Goal: Task Accomplishment & Management: Manage account settings

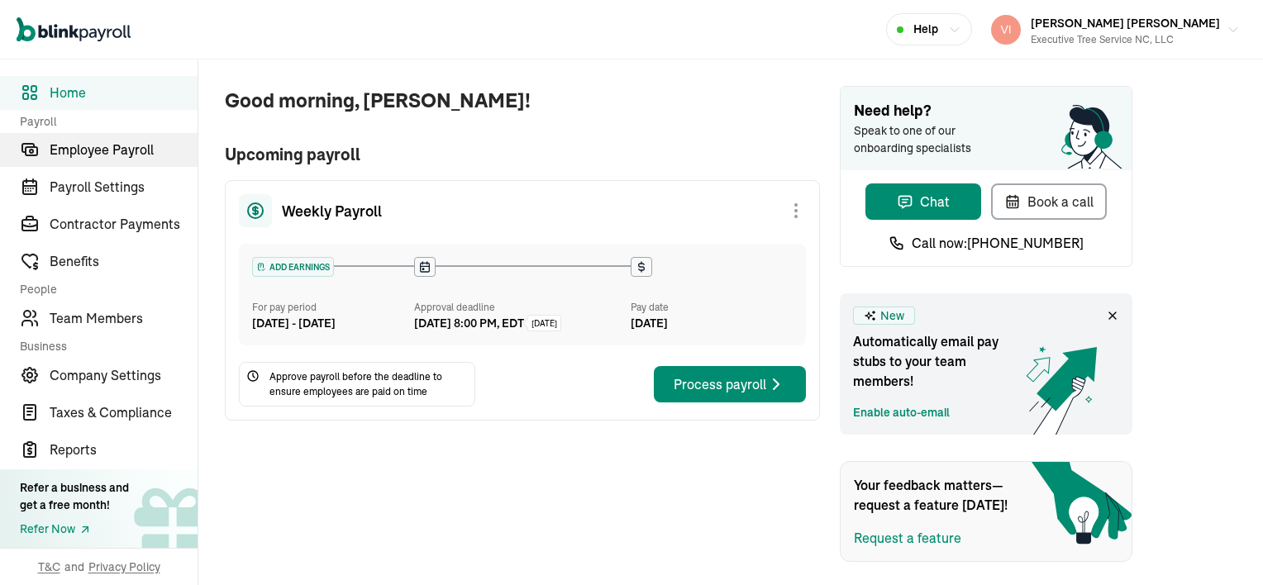
click at [159, 145] on span "Employee Payroll" at bounding box center [124, 150] width 148 height 20
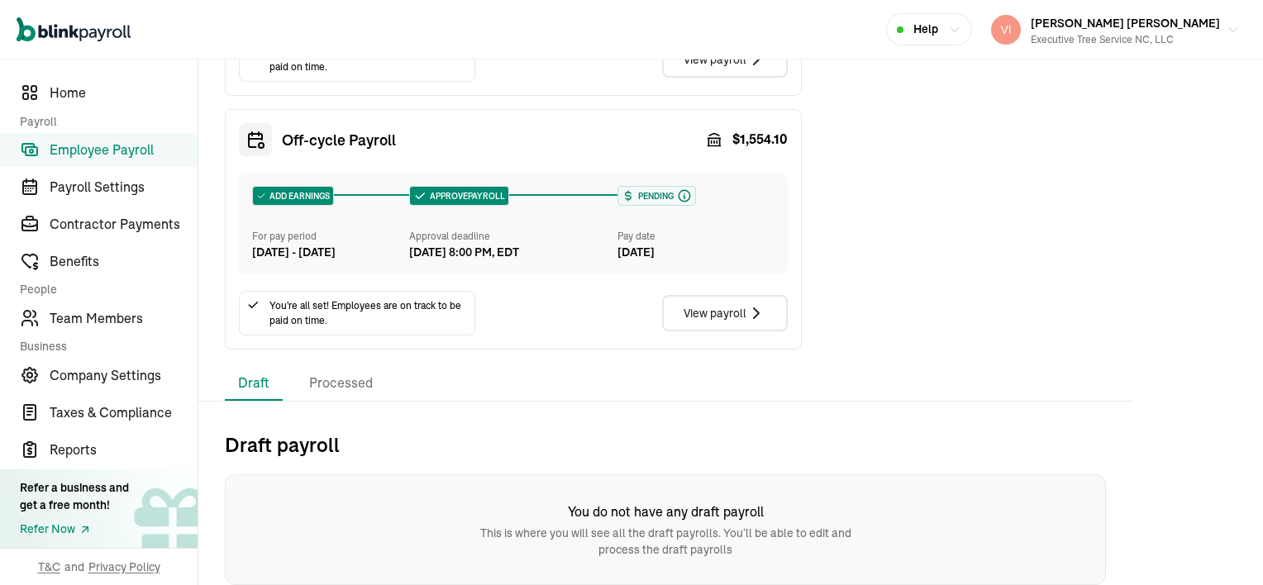
scroll to position [635, 0]
click at [162, 152] on span "Employee Payroll" at bounding box center [124, 150] width 148 height 20
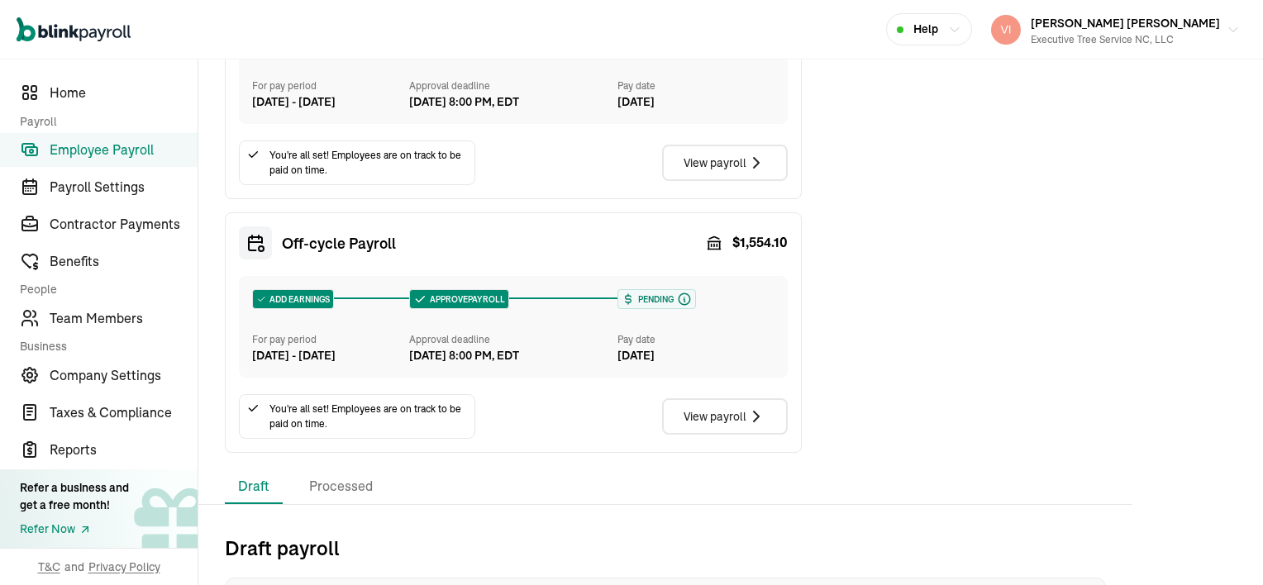
scroll to position [578, 0]
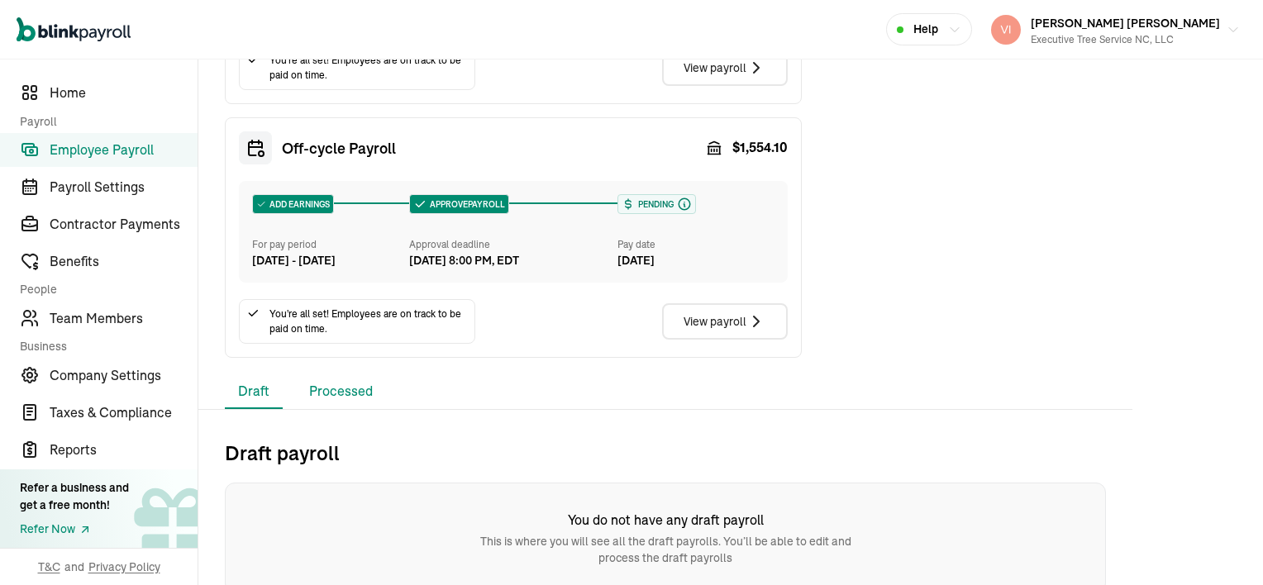
click at [345, 409] on li "Processed" at bounding box center [341, 391] width 90 height 35
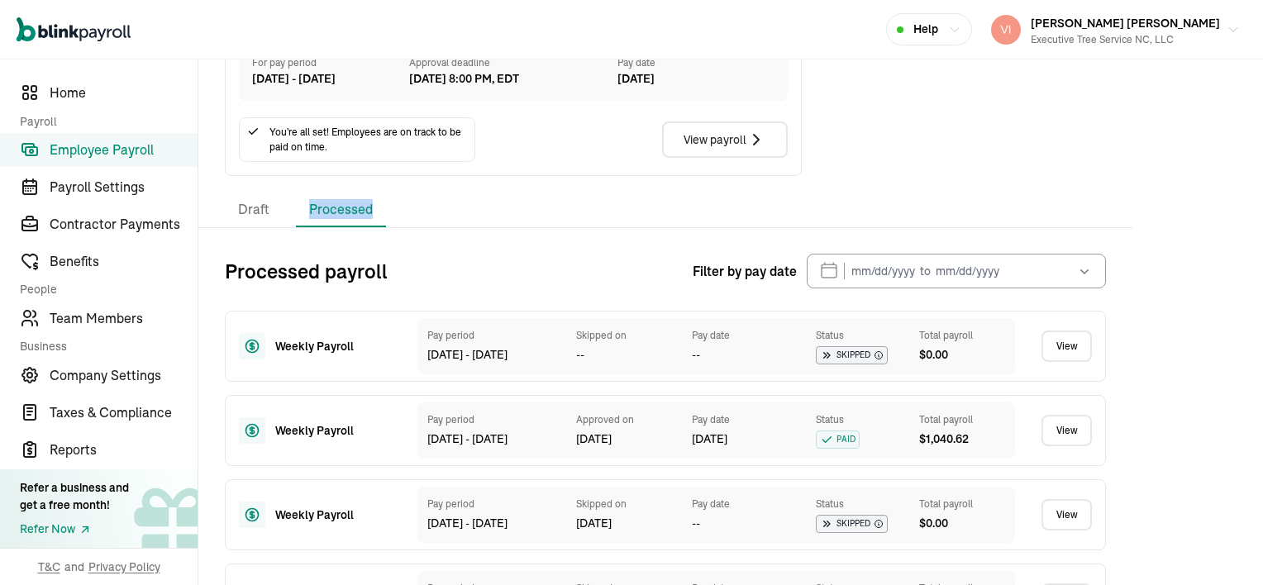
scroll to position [826, 0]
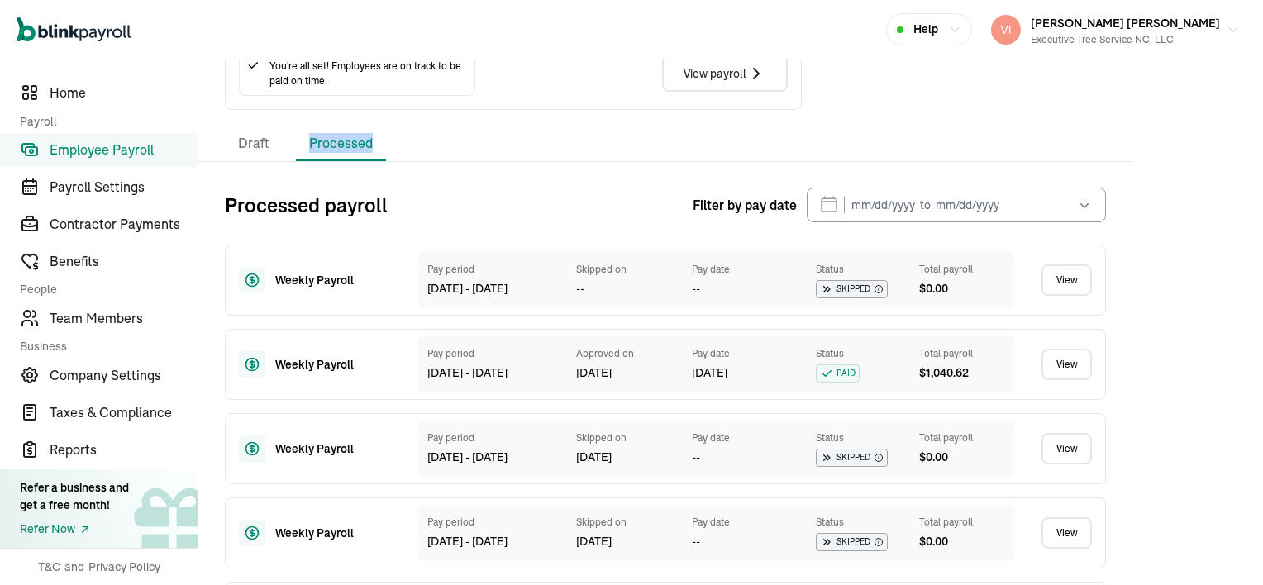
click at [1072, 380] on link "View" at bounding box center [1066, 364] width 50 height 31
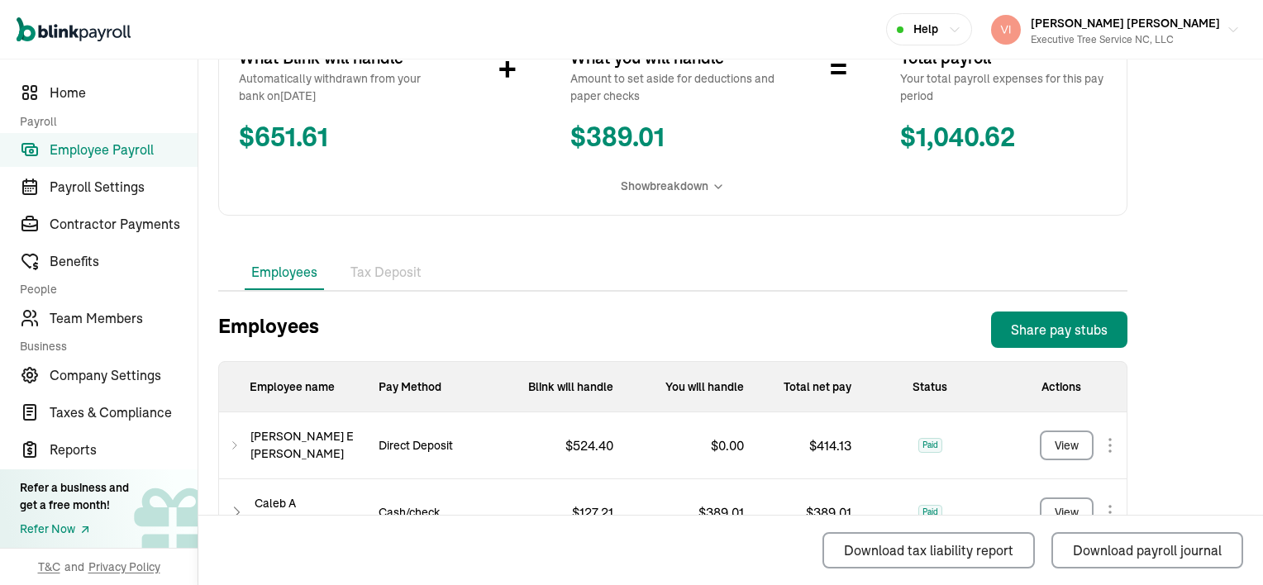
scroll to position [413, 0]
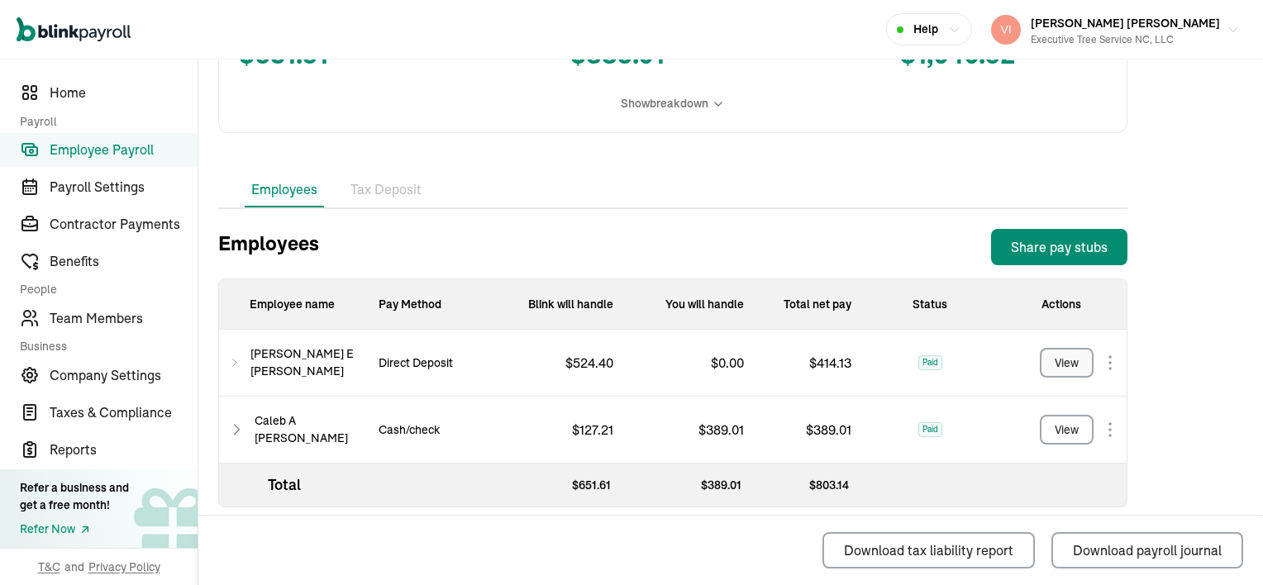
click at [1066, 362] on div "View" at bounding box center [1066, 363] width 24 height 17
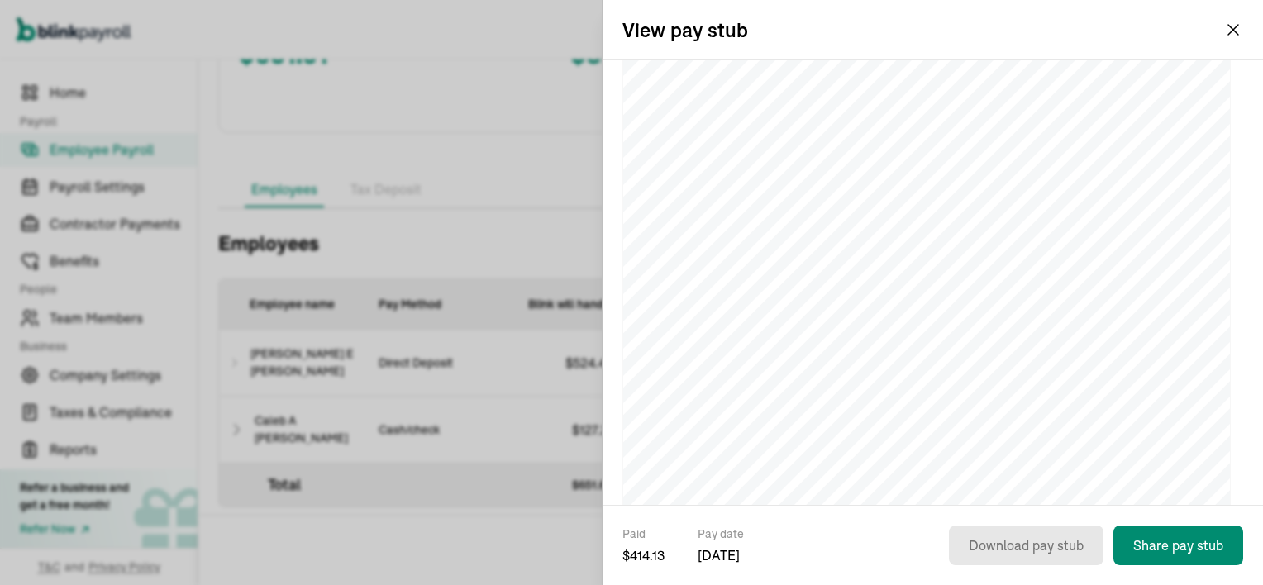
scroll to position [0, 0]
click at [1175, 540] on button "Share pay stub" at bounding box center [1178, 546] width 130 height 40
click at [1167, 545] on button "Share pay stub" at bounding box center [1178, 546] width 130 height 40
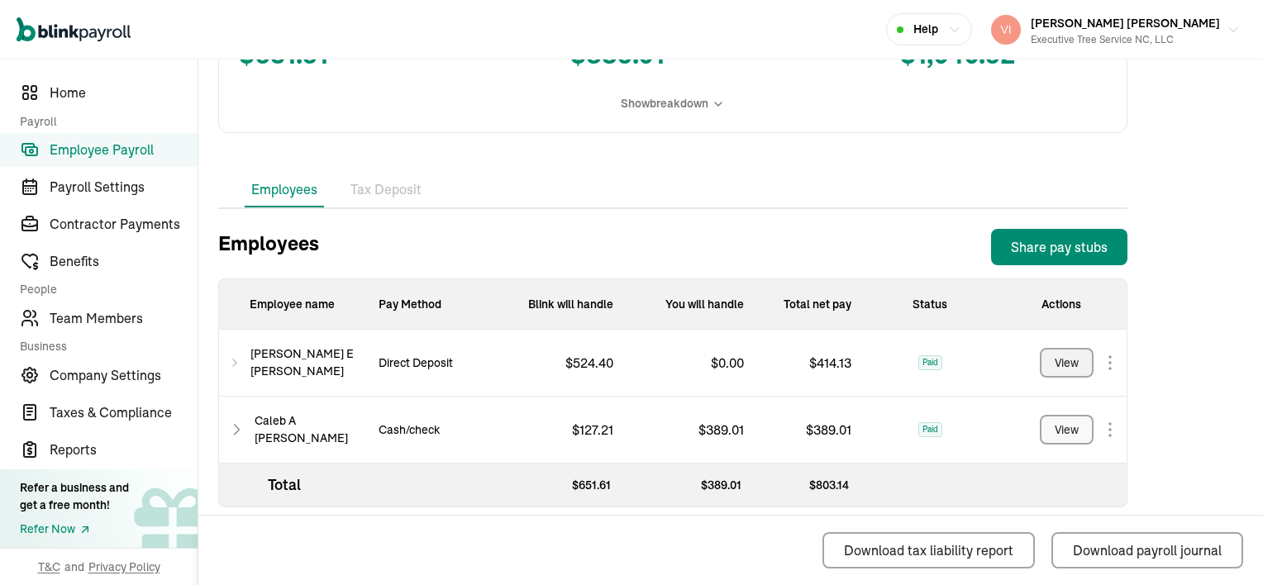
click at [1058, 433] on div "View" at bounding box center [1066, 429] width 24 height 17
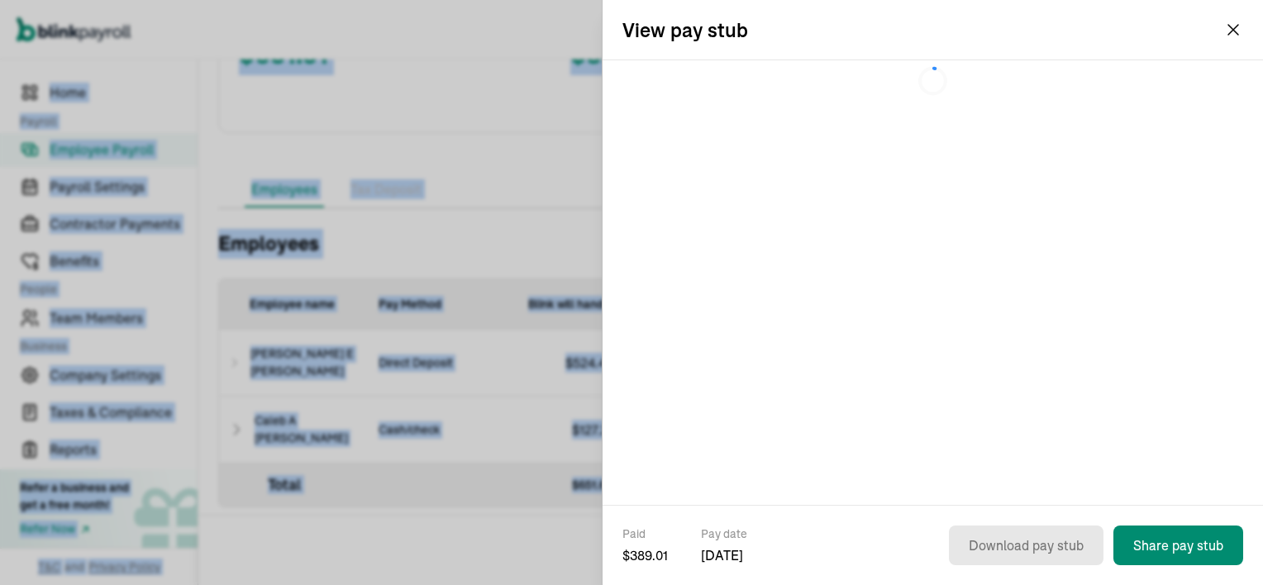
click at [1058, 433] on div at bounding box center [932, 282] width 660 height 445
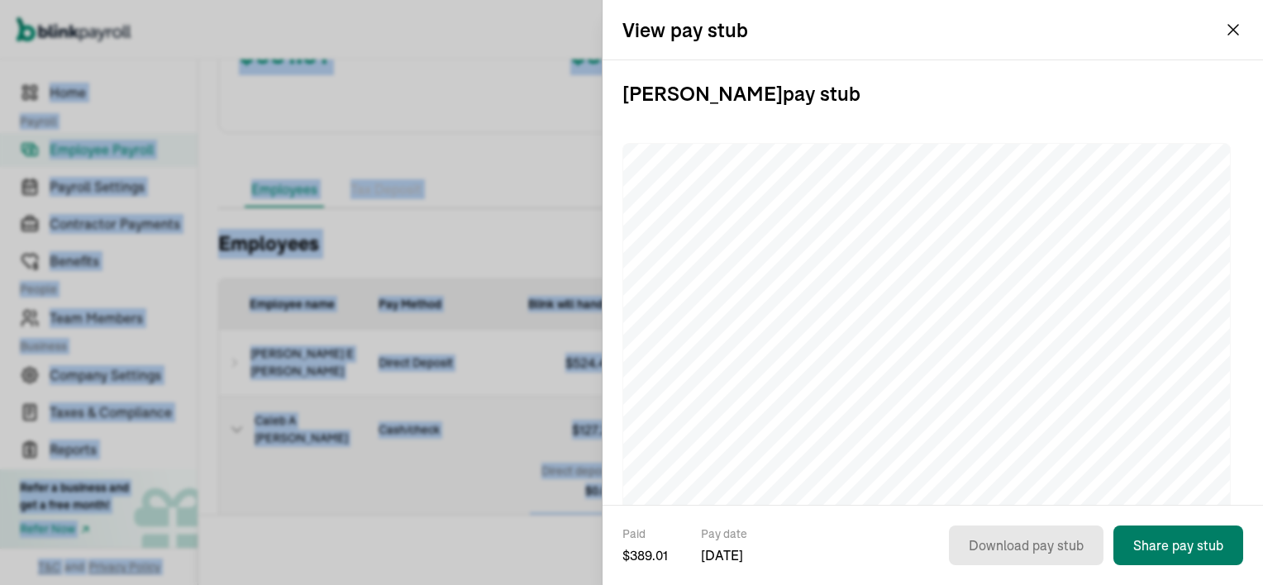
click at [1194, 552] on button "Share pay stub" at bounding box center [1178, 546] width 130 height 40
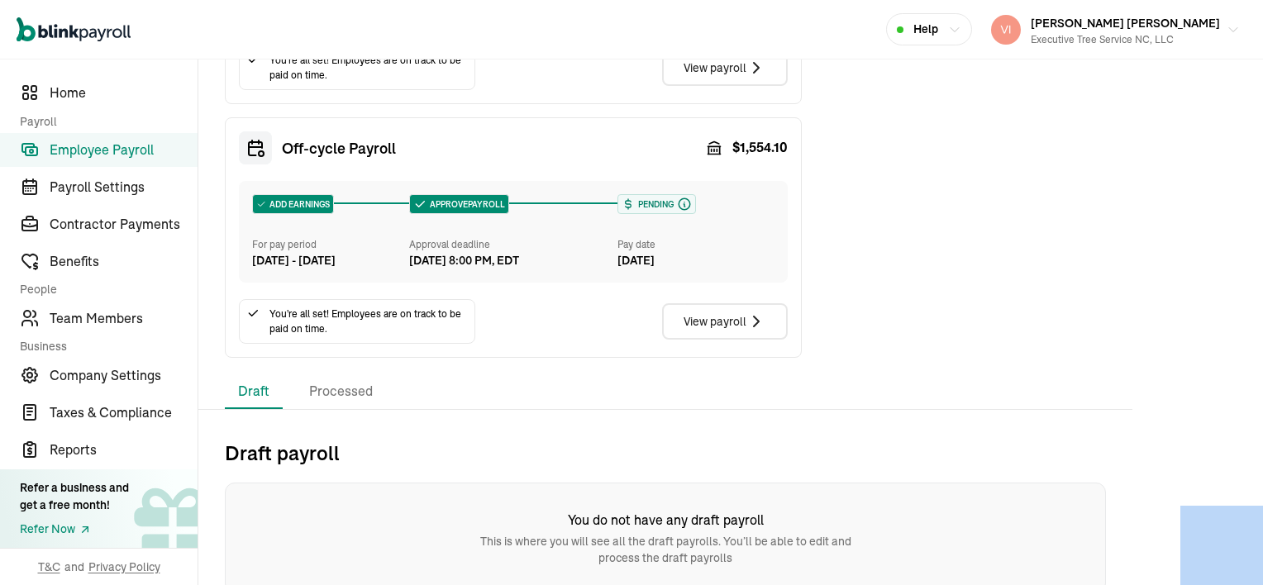
scroll to position [413, 0]
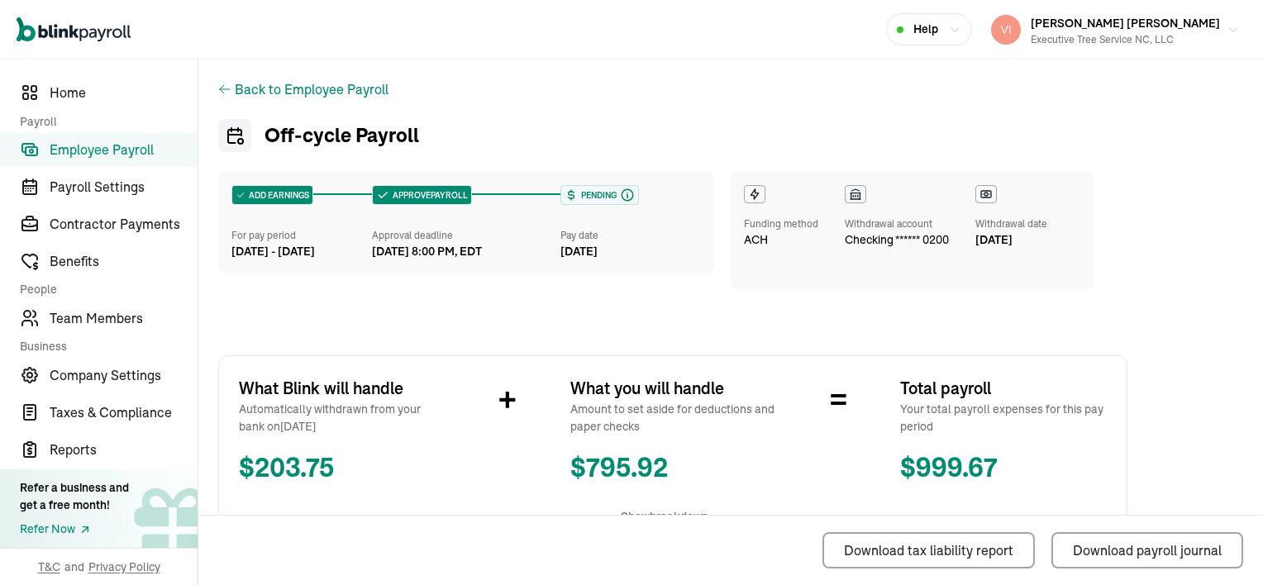
click at [228, 87] on icon at bounding box center [224, 89] width 13 height 13
click at [221, 91] on icon at bounding box center [224, 89] width 13 height 13
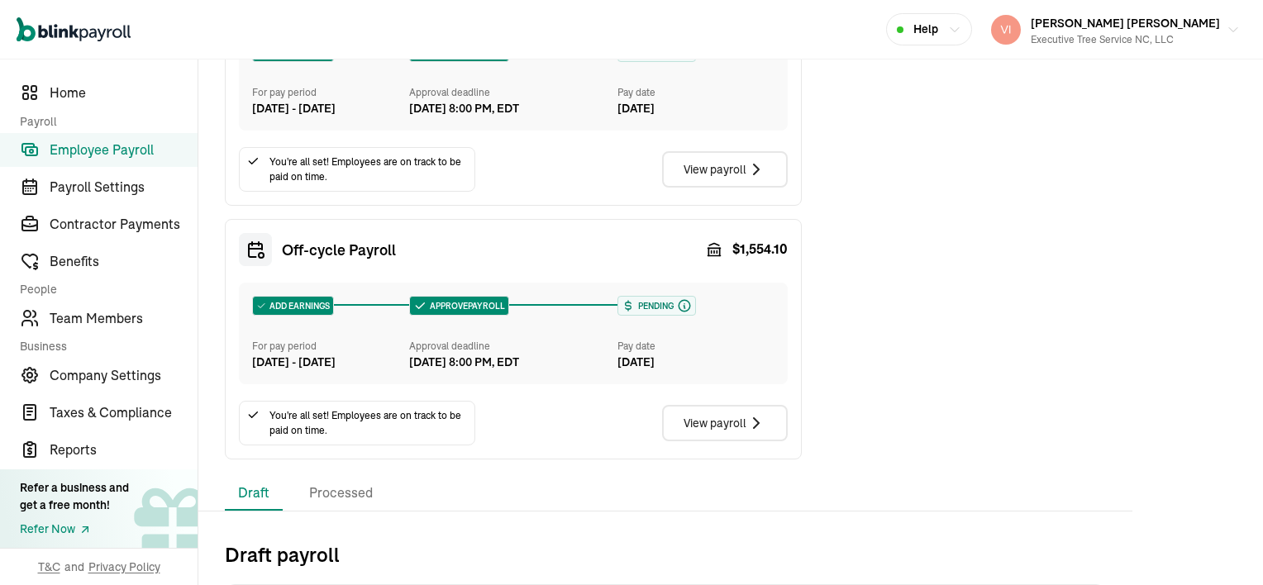
scroll to position [496, 0]
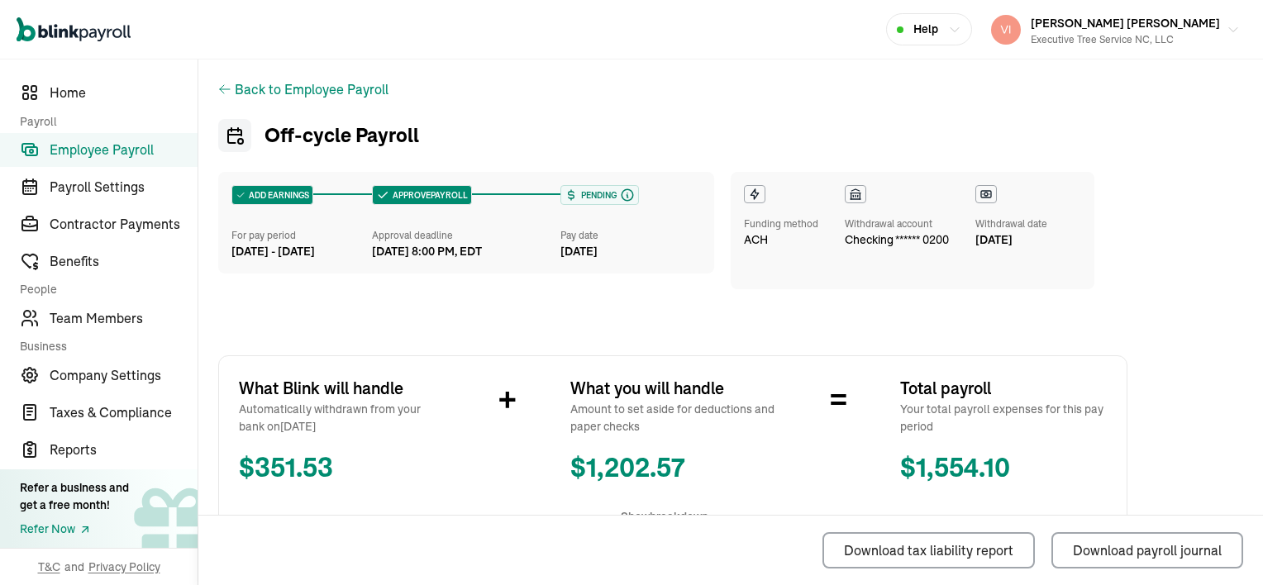
click at [225, 90] on icon at bounding box center [224, 89] width 13 height 13
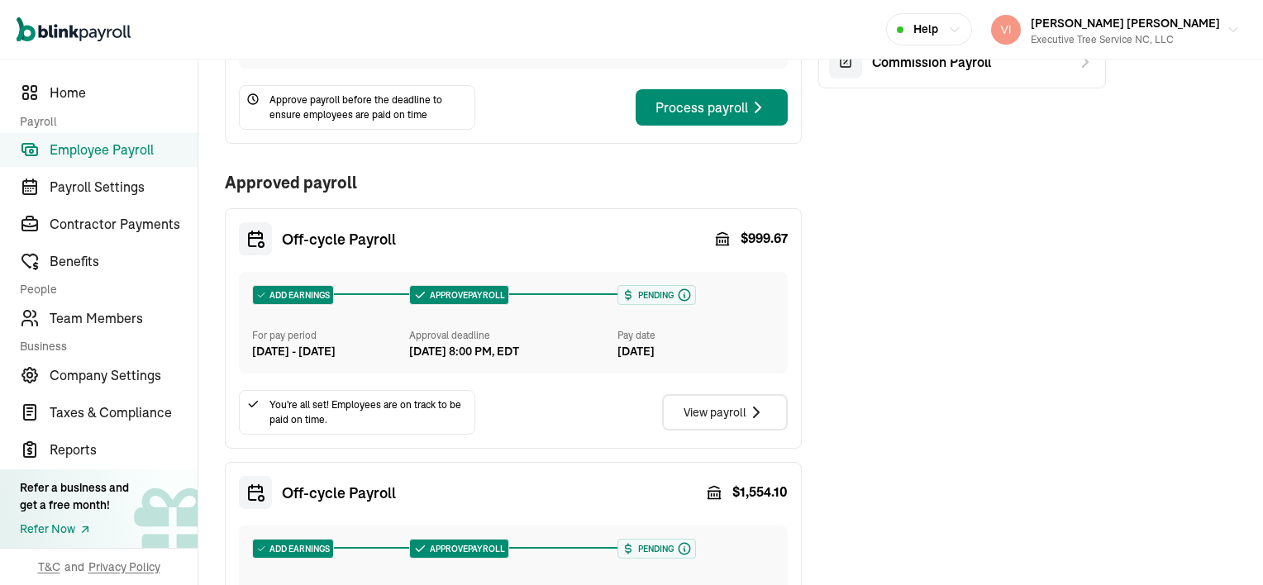
scroll to position [248, 0]
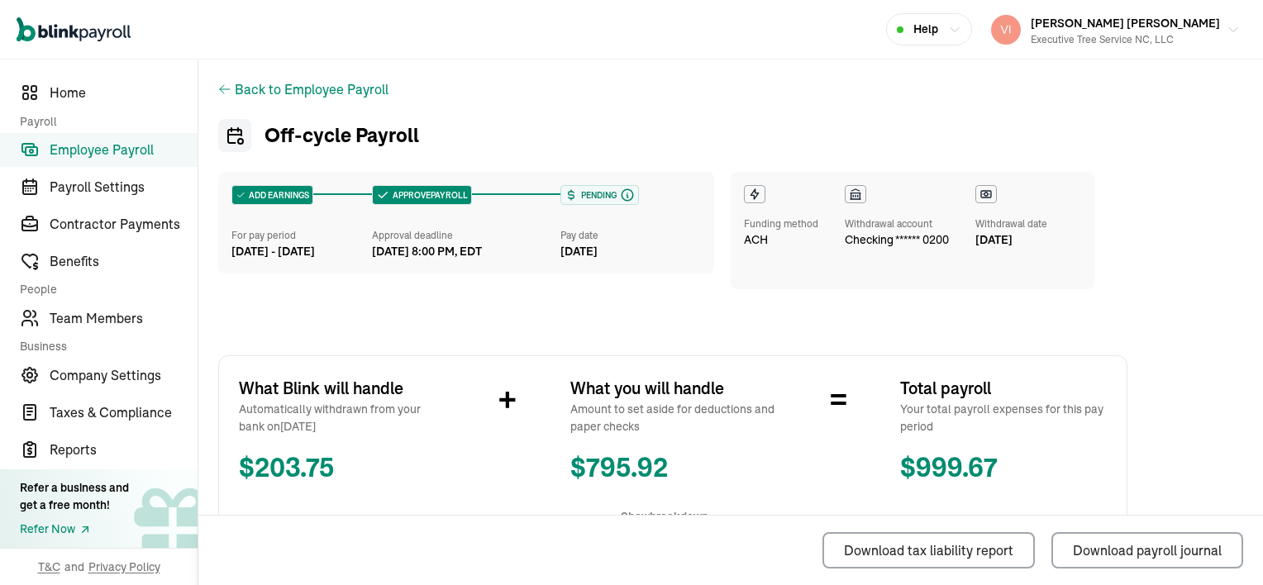
click at [221, 91] on icon at bounding box center [225, 89] width 10 height 8
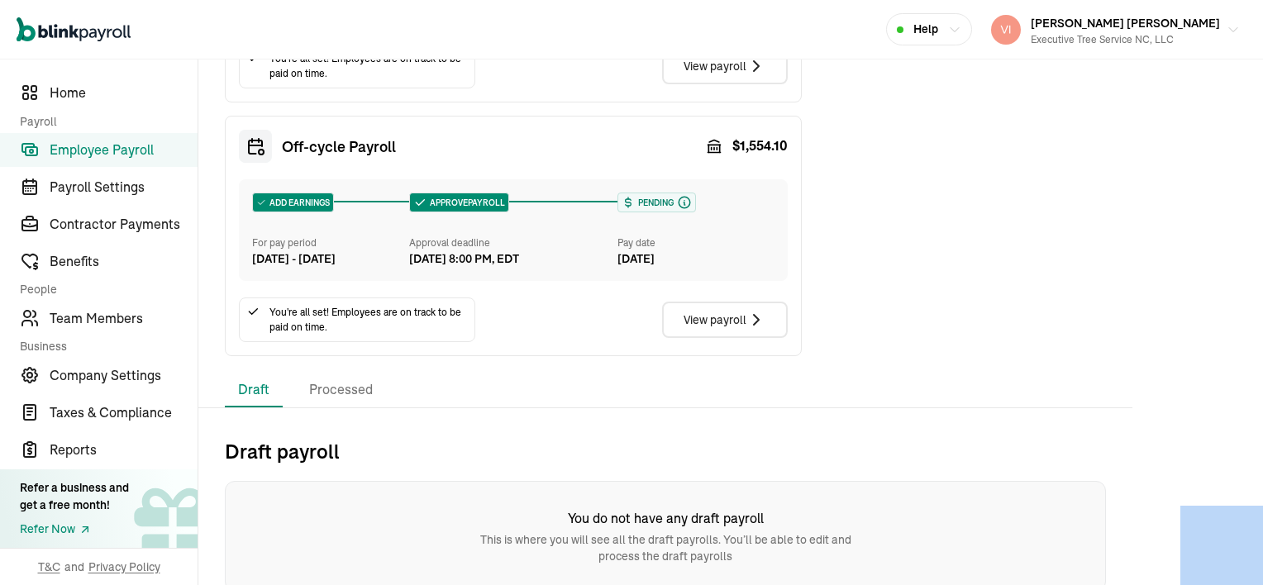
scroll to position [635, 0]
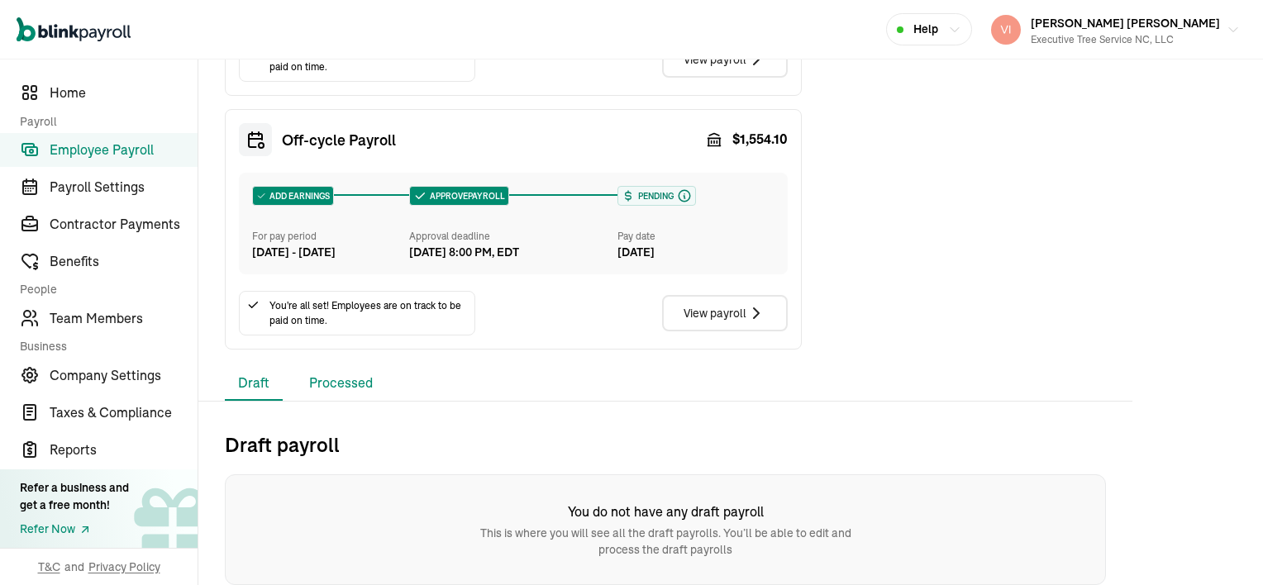
click at [342, 380] on li "Processed" at bounding box center [341, 383] width 90 height 35
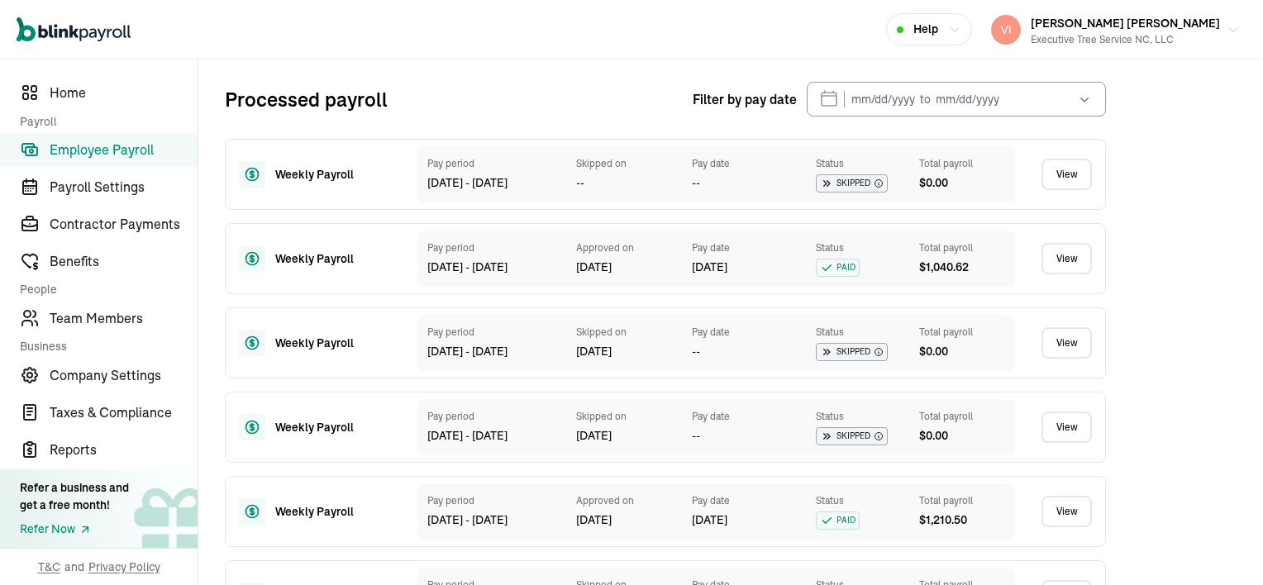
scroll to position [883, 0]
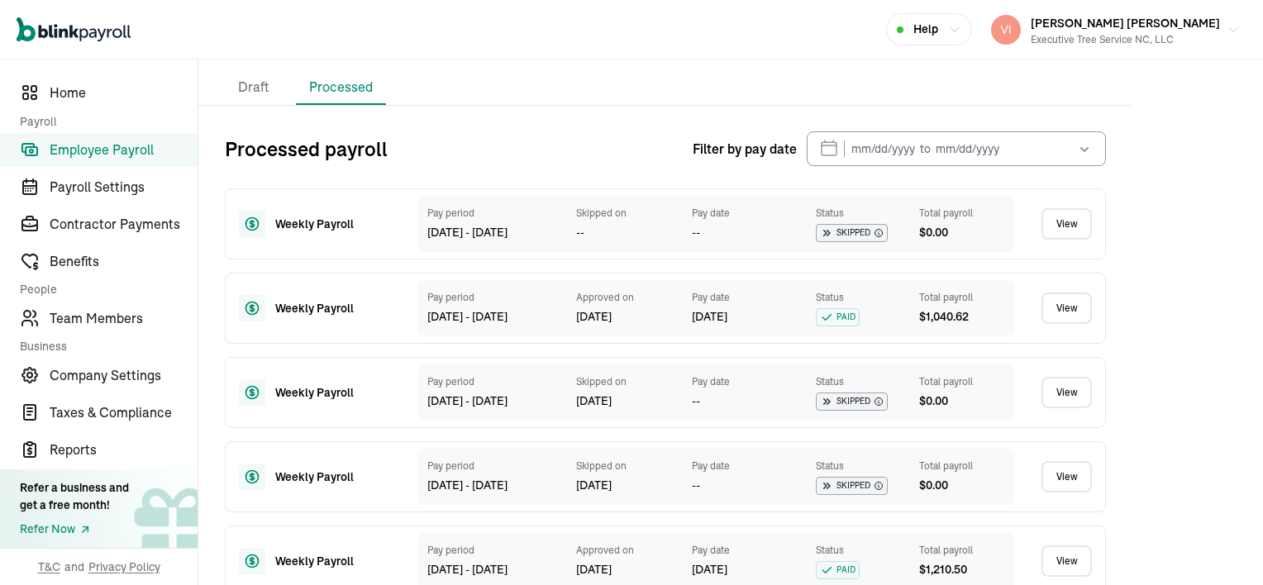
click at [1064, 324] on link "View" at bounding box center [1066, 308] width 50 height 31
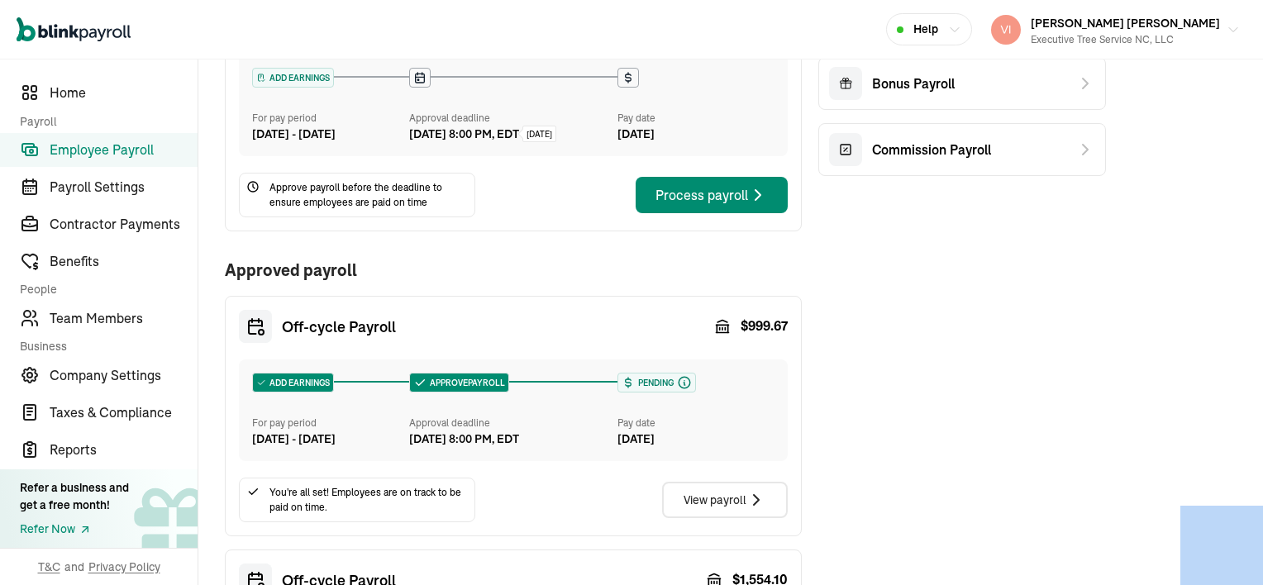
scroll to position [331, 0]
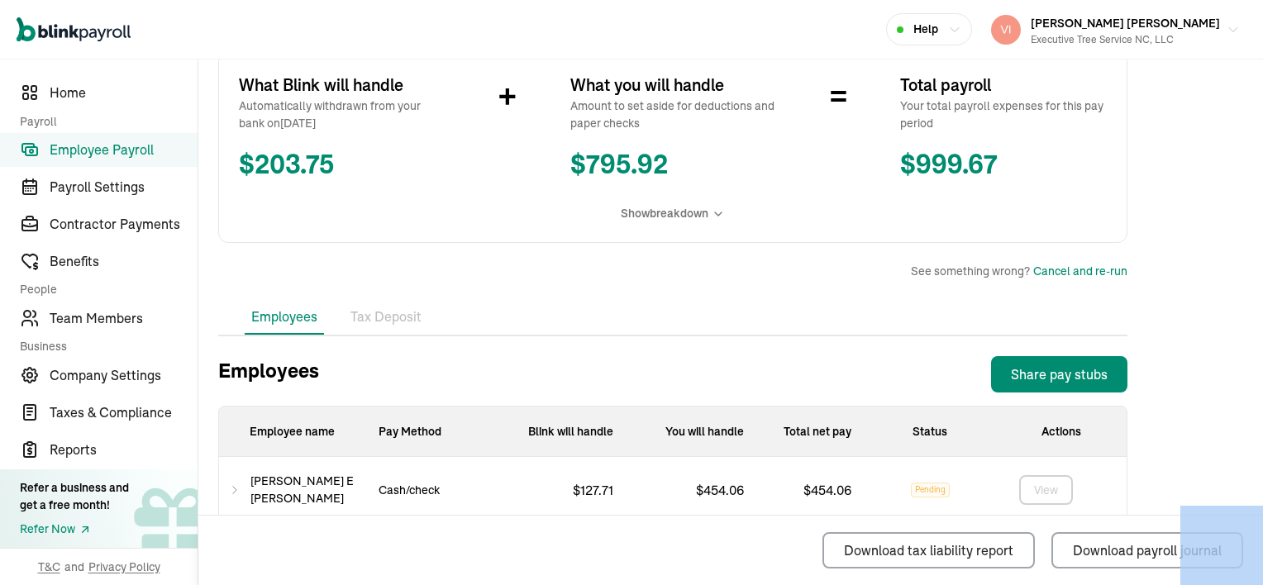
scroll to position [331, 0]
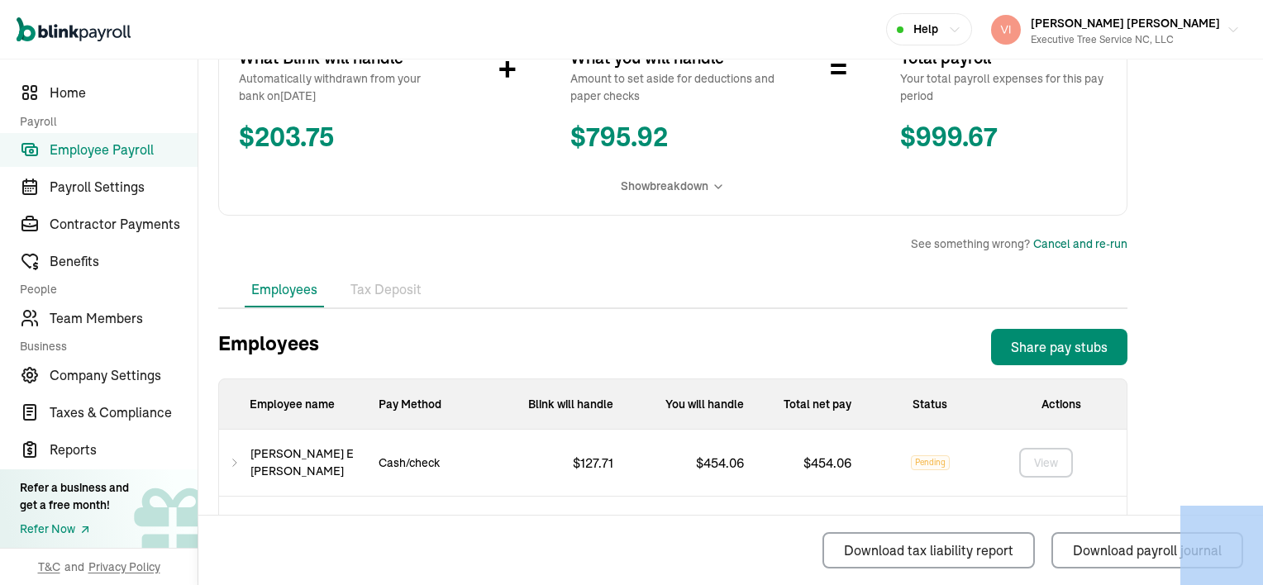
click at [1085, 248] on div "Cancel and re-run" at bounding box center [1080, 244] width 94 height 17
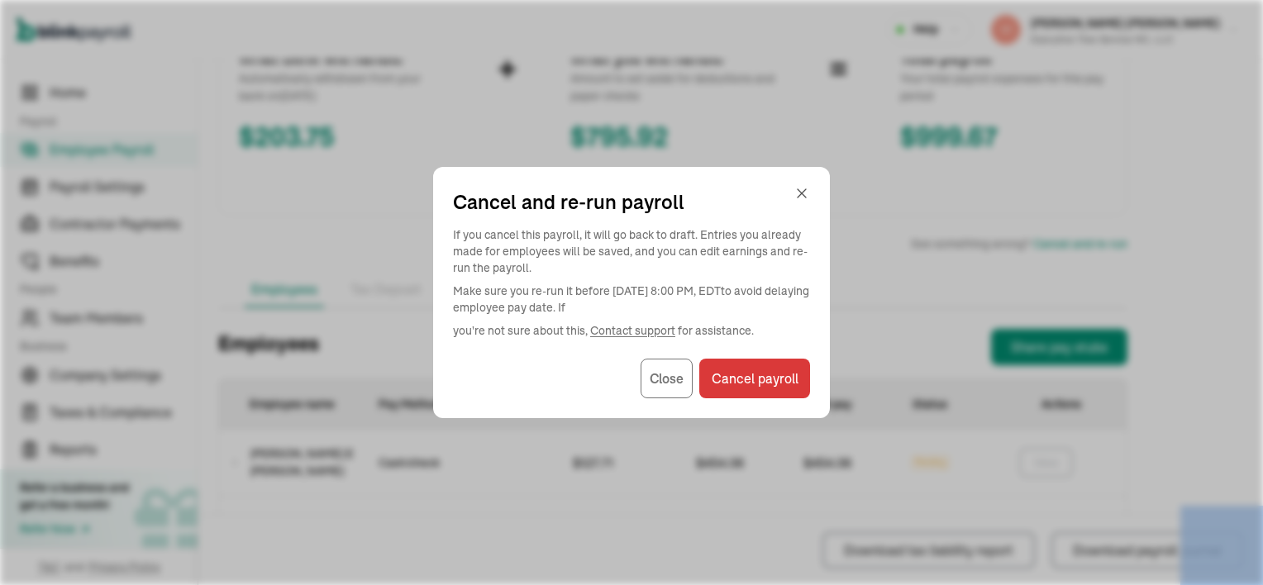
click at [663, 386] on div "You will handle" at bounding box center [691, 404] width 131 height 50
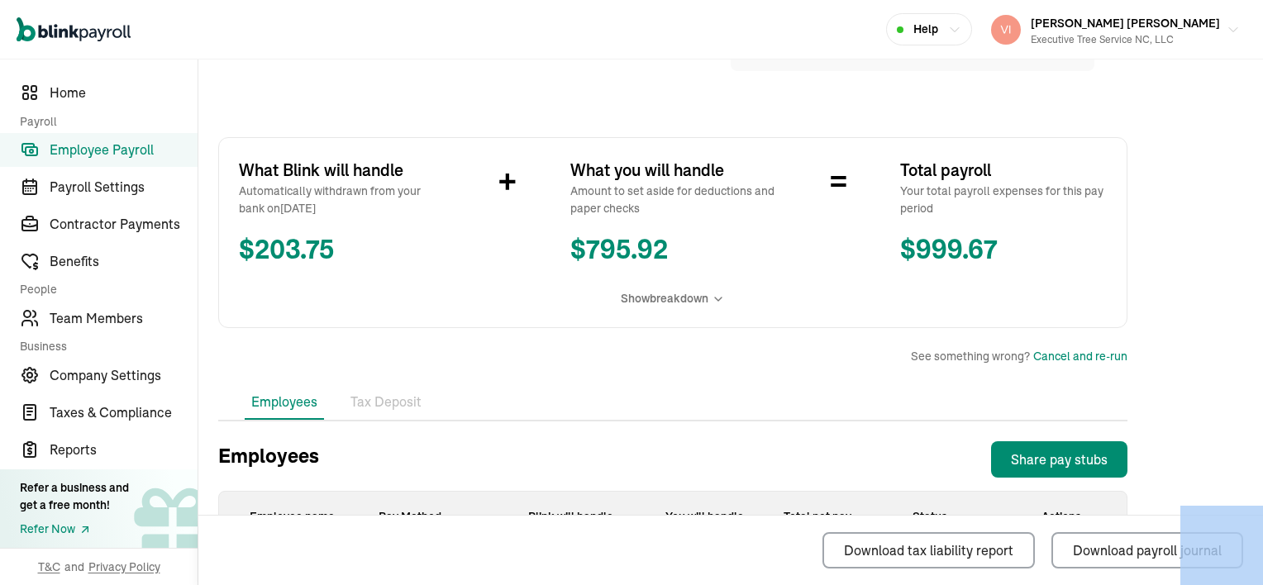
scroll to position [116, 0]
